Goal: Task Accomplishment & Management: Use online tool/utility

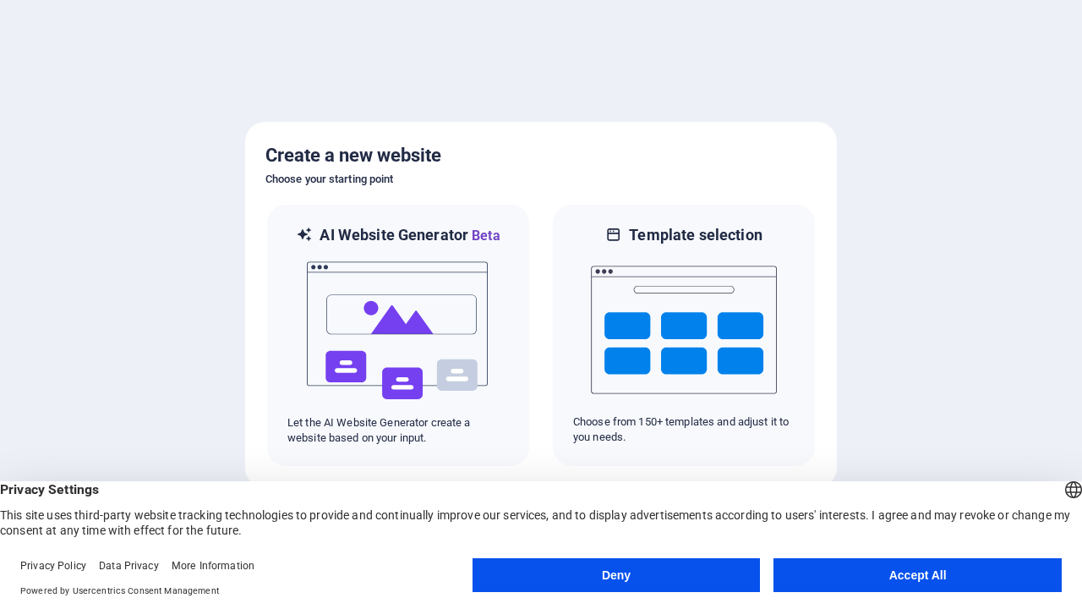
click at [616, 575] on button "Deny" at bounding box center [617, 575] width 288 height 34
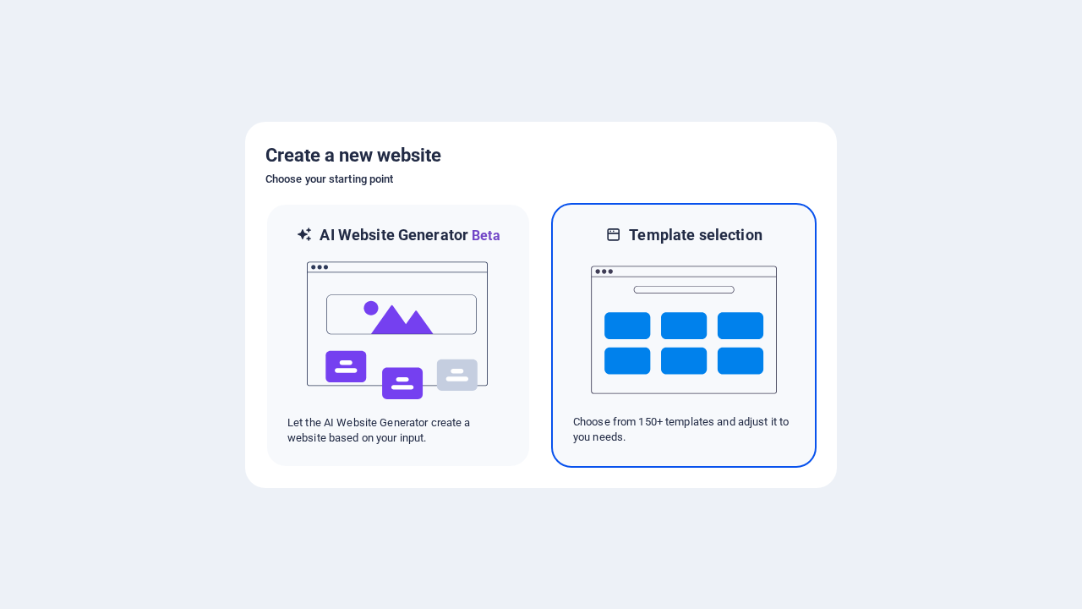
click at [684, 335] on img at bounding box center [684, 329] width 186 height 169
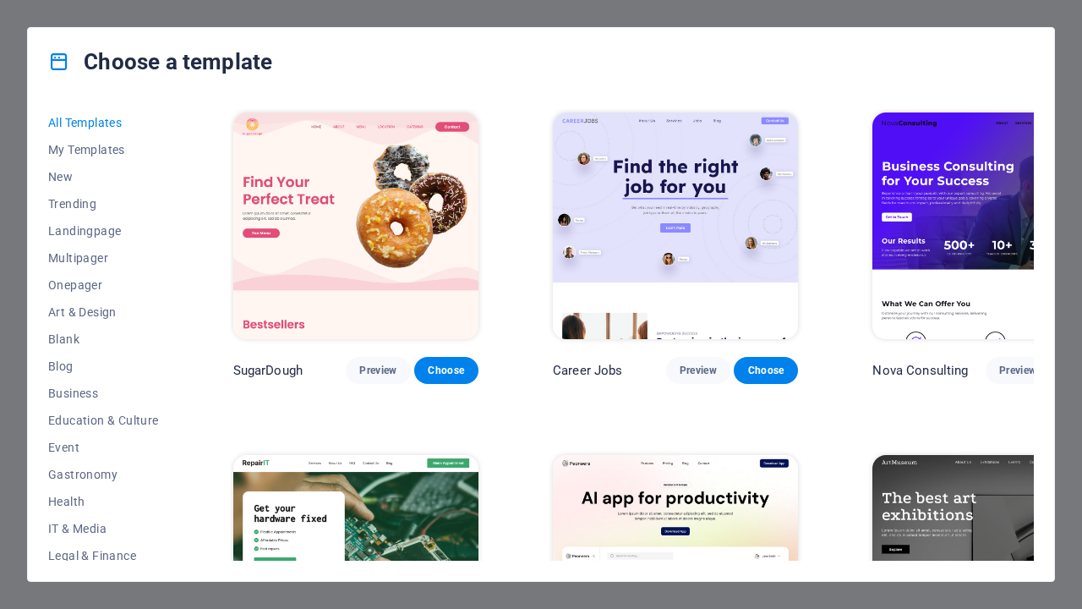
scroll to position [1299, 0]
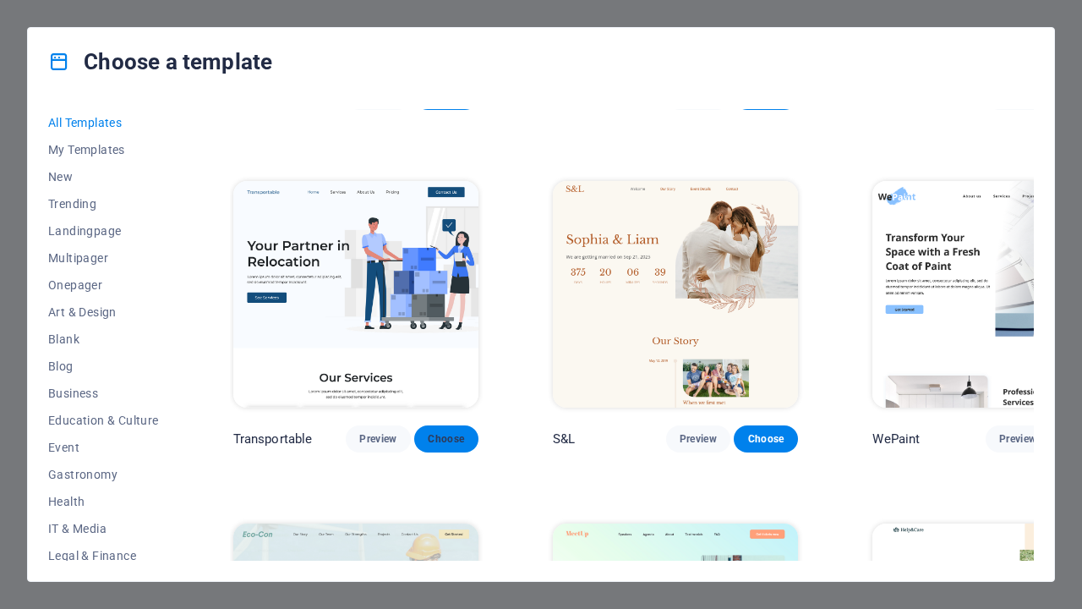
click at [428, 432] on span "Choose" at bounding box center [446, 439] width 37 height 14
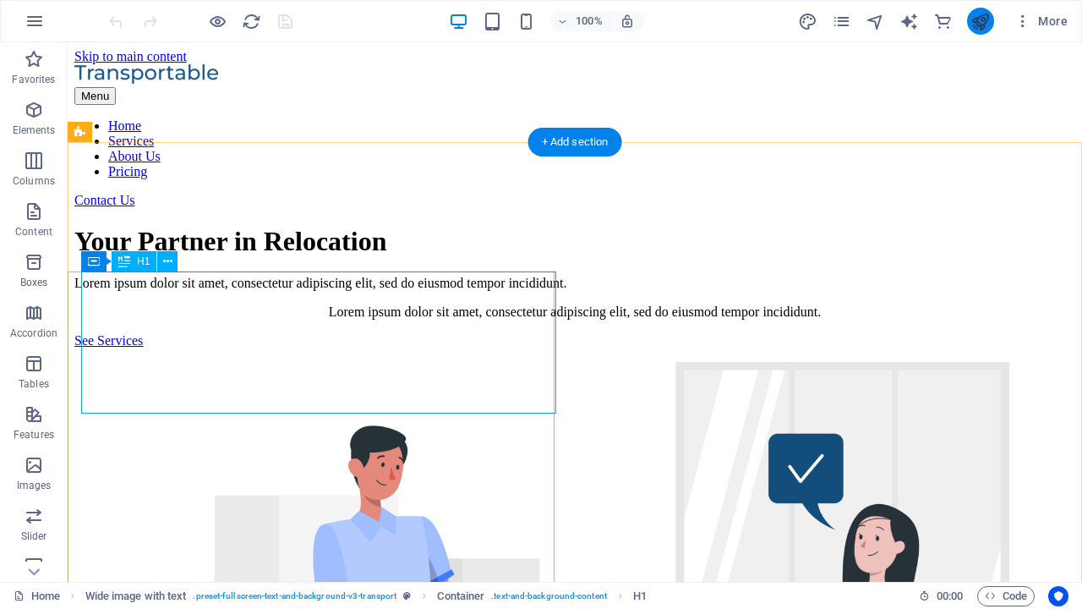
click at [980, 21] on icon "publish" at bounding box center [979, 21] width 19 height 19
